Goal: Task Accomplishment & Management: Use online tool/utility

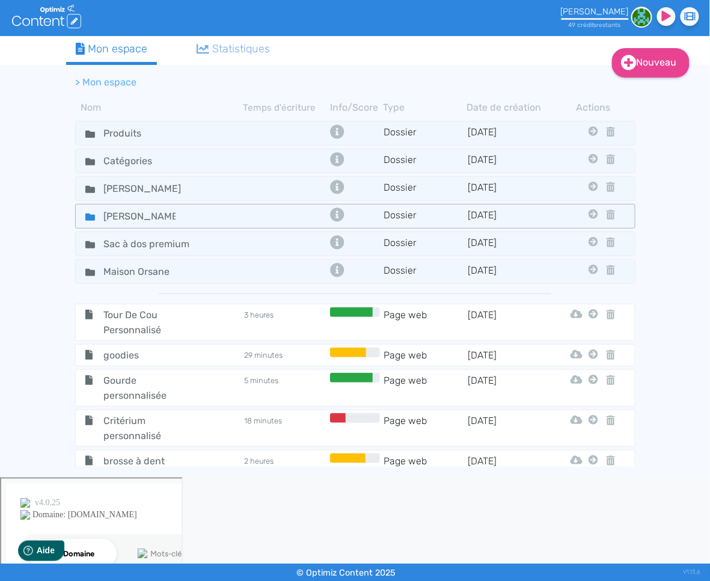
click at [89, 215] on icon at bounding box center [90, 216] width 10 height 7
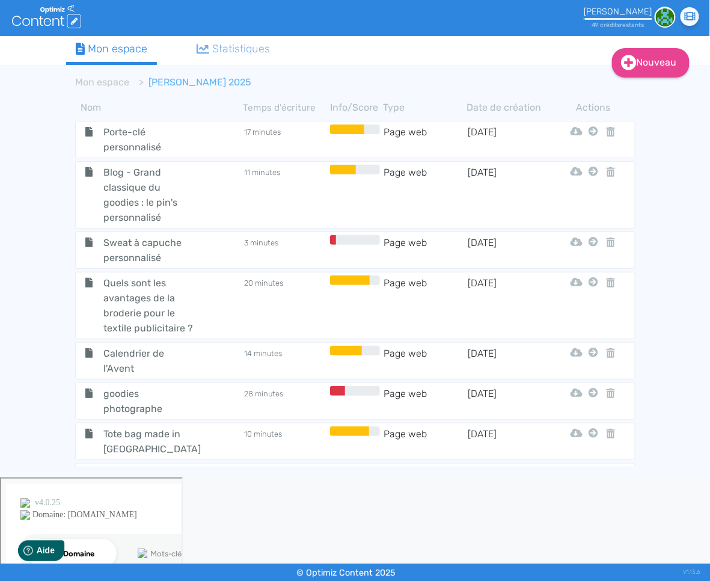
scroll to position [2081, 0]
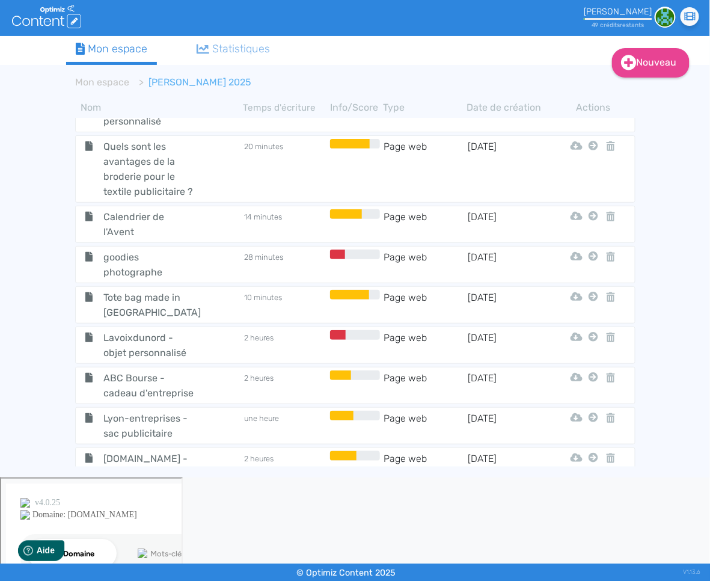
click at [155, 491] on span "Qu'est-ce que le verre borosilicate utilisé pour certains goodies ?" at bounding box center [149, 521] width 111 height 60
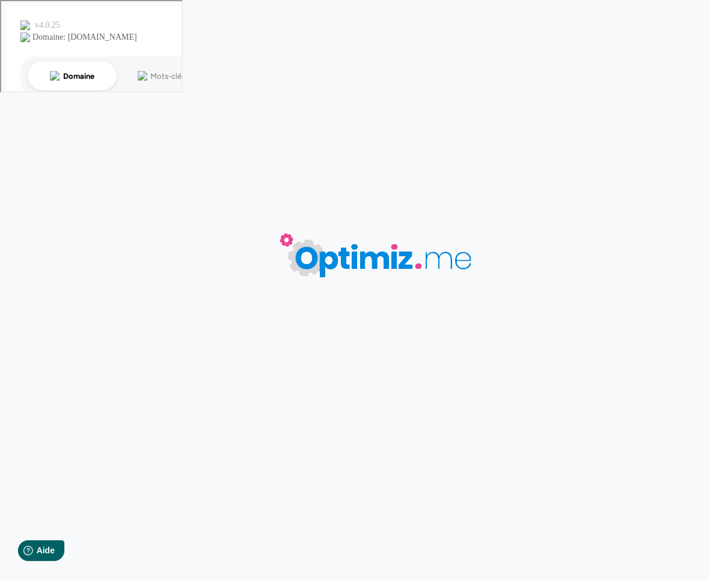
type input "Qu'est-ce que le verre borosilicate utilisé pour certains goodies ?"
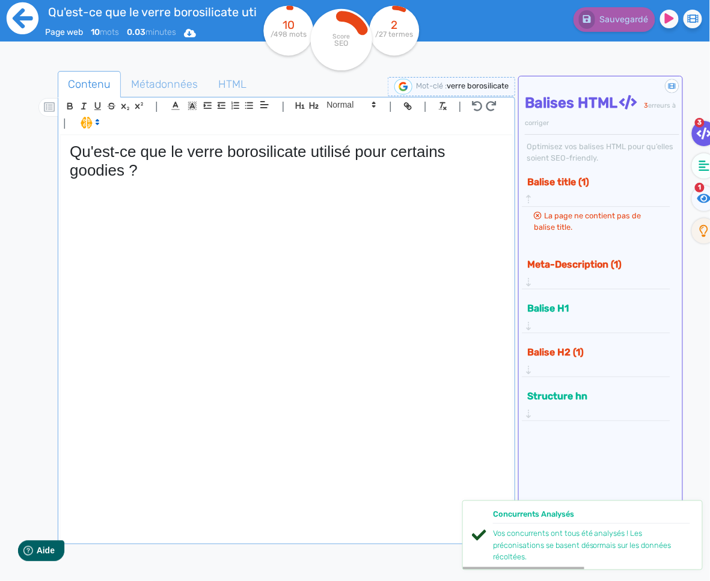
click at [28, 14] on icon at bounding box center [23, 18] width 32 height 32
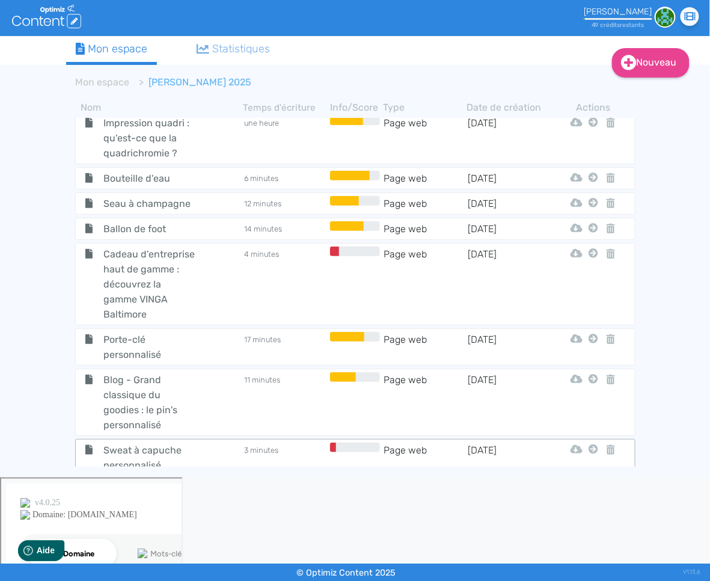
scroll to position [2081, 0]
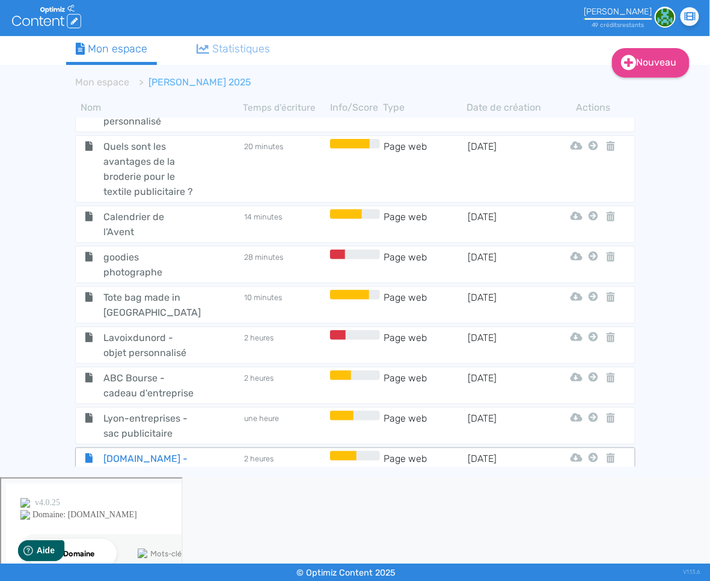
click at [156, 451] on span "[DOMAIN_NAME] - [DOMAIN_NAME]" at bounding box center [149, 466] width 111 height 30
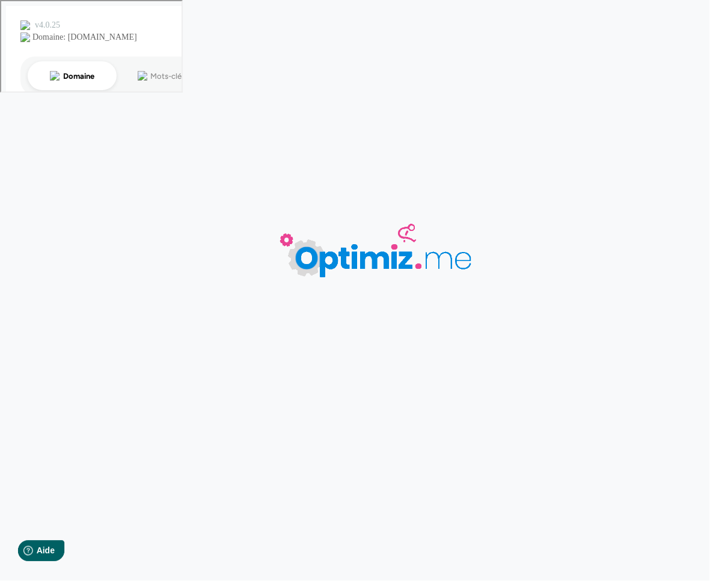
type input "[DOMAIN_NAME] - [DOMAIN_NAME]"
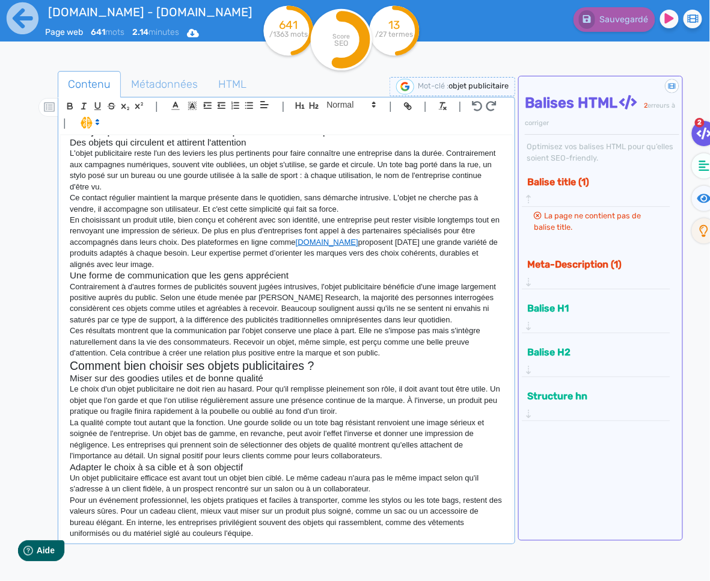
scroll to position [105, 0]
